Goal: Task Accomplishment & Management: Use online tool/utility

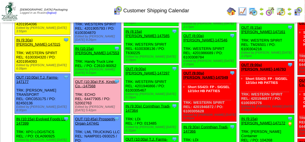
scroll to position [171, 0]
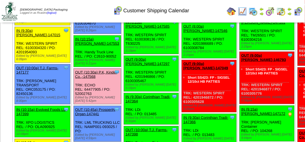
click at [111, 79] on link "OUT (10:30a) P.K, Kinder Co.,-147568" at bounding box center [96, 74] width 42 height 9
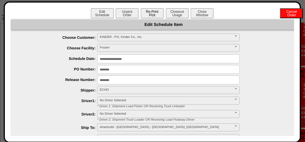
click at [155, 12] on button "Re-Print Pick" at bounding box center [152, 13] width 23 height 10
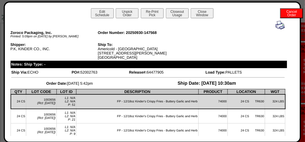
scroll to position [57, 0]
click at [196, 14] on button "Close Window" at bounding box center [201, 13] width 23 height 10
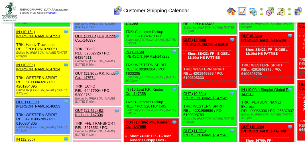
scroll to position [285, 0]
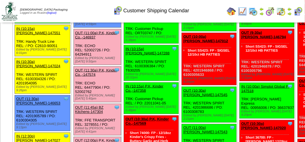
click at [108, 39] on link "OUT (11:00a) P.K, Kinder Co.,-146937" at bounding box center [96, 35] width 42 height 9
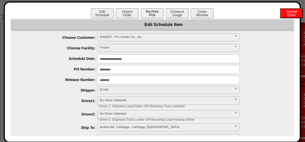
click at [151, 15] on button "Re-Print Pick" at bounding box center [152, 13] width 23 height 10
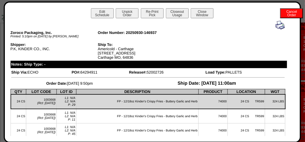
scroll to position [114, 0]
click at [202, 14] on button "Close Window" at bounding box center [201, 13] width 23 height 10
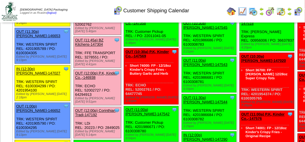
scroll to position [285, 0]
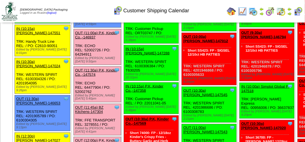
click at [112, 77] on link "OUT (11:30a) P.K, Kinder Co.,-147574" at bounding box center [96, 72] width 42 height 9
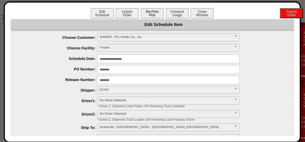
click at [157, 13] on button "Re-Print Pick" at bounding box center [152, 13] width 23 height 10
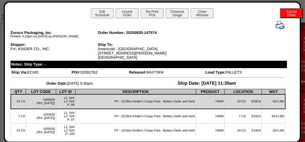
scroll to position [199, 0]
click at [202, 13] on button "Close Window" at bounding box center [201, 13] width 23 height 10
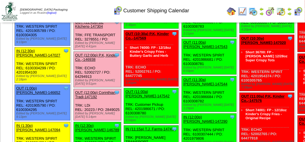
scroll to position [370, 0]
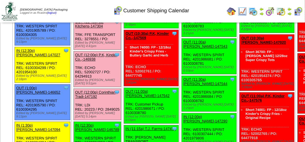
click at [108, 61] on link "OUT (12:00p) P.K, Kinder Co.,-146938" at bounding box center [96, 57] width 42 height 9
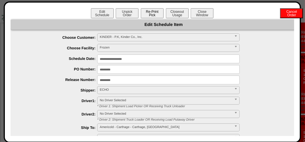
click at [152, 12] on button "Re-Print Pick" at bounding box center [152, 13] width 23 height 10
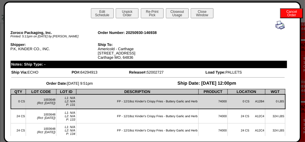
scroll to position [85, 0]
click at [203, 14] on button "Close Window" at bounding box center [201, 13] width 23 height 10
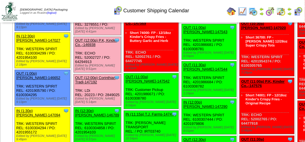
scroll to position [399, 0]
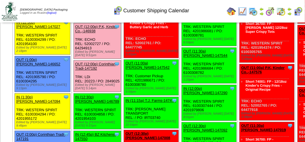
click at [105, 70] on link "OUT (12:00p) Corinthian Tradi-147192" at bounding box center [95, 66] width 40 height 9
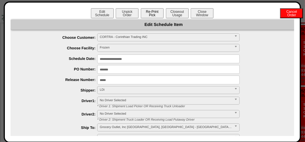
click at [149, 13] on button "Re-Print Pick" at bounding box center [152, 13] width 23 height 10
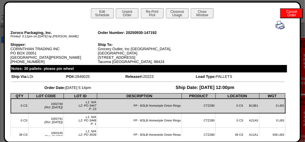
scroll to position [0, 0]
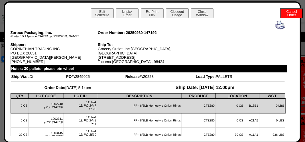
click at [202, 5] on div "Edit Schedule Unpick Order Re-Print Pick Closeout Usage Cancel Order Close Wind…" at bounding box center [152, 71] width 297 height 141
click at [214, 16] on div "Edit Schedule Unpick Order Re-Print Pick Closeout Usage Cancel Order Close Wind…" at bounding box center [152, 13] width 283 height 11
click at [207, 14] on button "Close Window" at bounding box center [201, 13] width 23 height 10
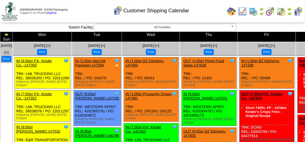
click at [80, 11] on div "Customer Shipping Calendar" at bounding box center [151, 9] width 174 height 16
